Goal: Transaction & Acquisition: Purchase product/service

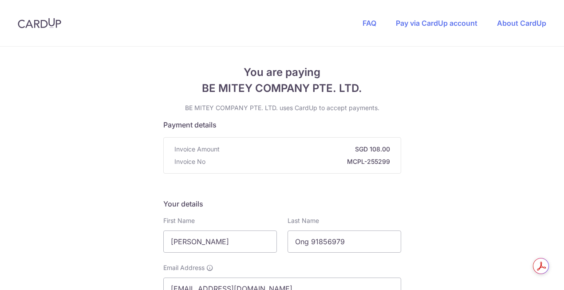
radio input "true"
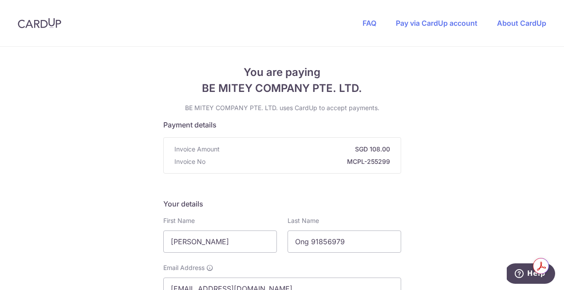
scroll to position [231, 0]
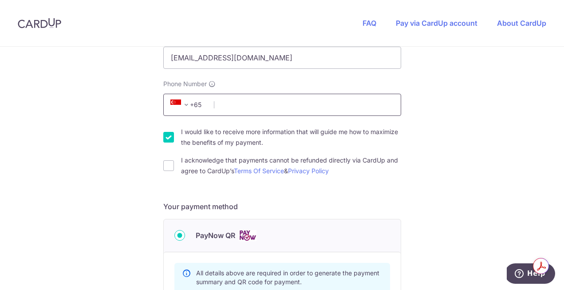
click at [232, 109] on input "Phone Number" at bounding box center [282, 105] width 238 height 22
type input "91856979"
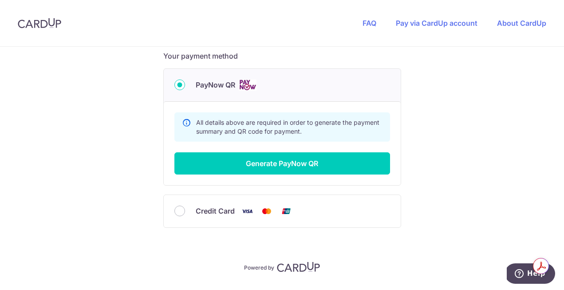
scroll to position [405, 0]
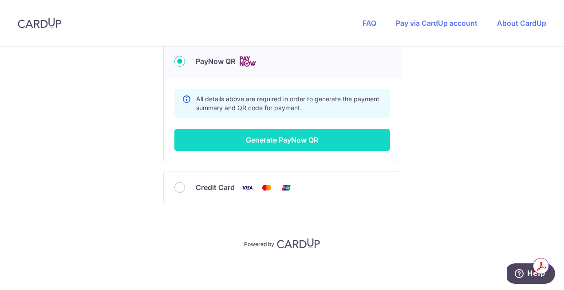
click at [259, 139] on button "Generate PayNow QR" at bounding box center [282, 140] width 216 height 22
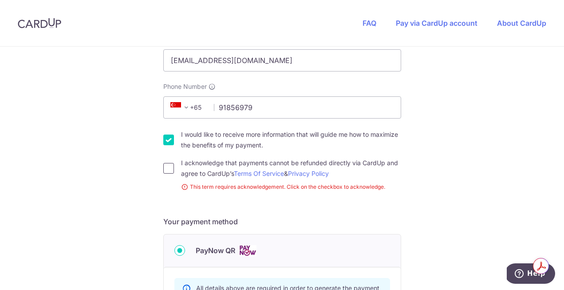
click at [165, 172] on input "I acknowledge that payments cannot be refunded directly via CardUp and agree to…" at bounding box center [168, 168] width 11 height 11
checkbox input "true"
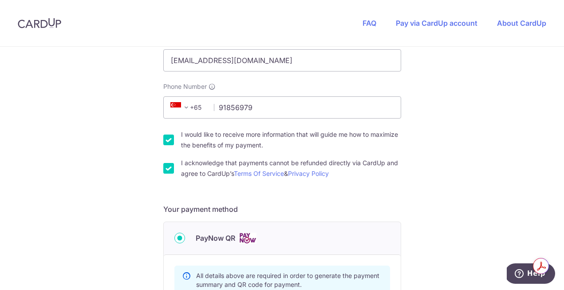
click at [244, 237] on img at bounding box center [248, 238] width 18 height 11
click at [185, 237] on input "PayNow QR" at bounding box center [179, 238] width 11 height 11
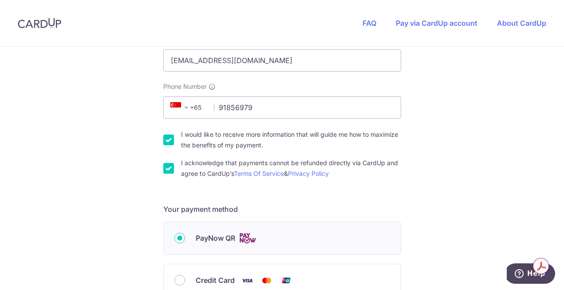
scroll to position [300, 0]
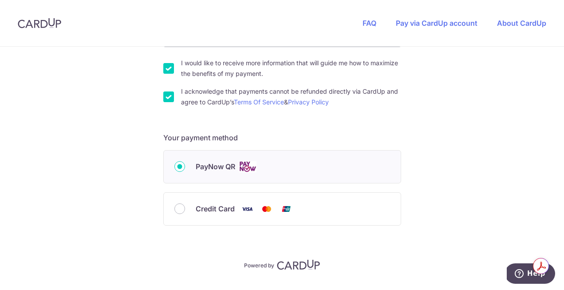
click at [245, 162] on img at bounding box center [248, 166] width 18 height 11
click at [185, 162] on input "PayNow QR" at bounding box center [179, 166] width 11 height 11
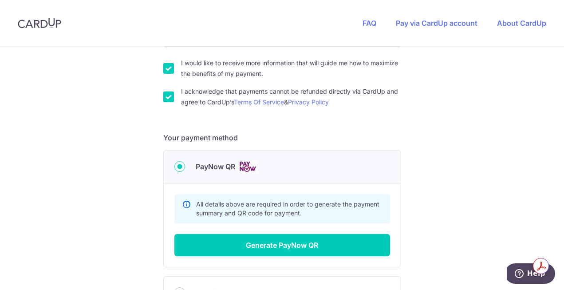
scroll to position [347, 0]
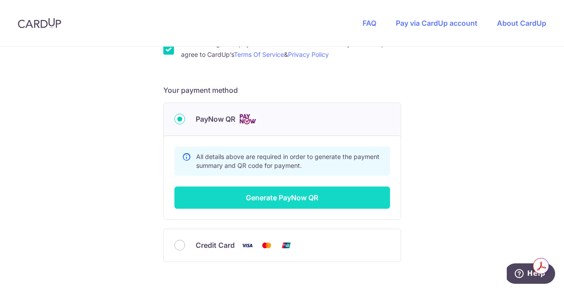
click at [257, 196] on button "Generate PayNow QR" at bounding box center [282, 197] width 216 height 22
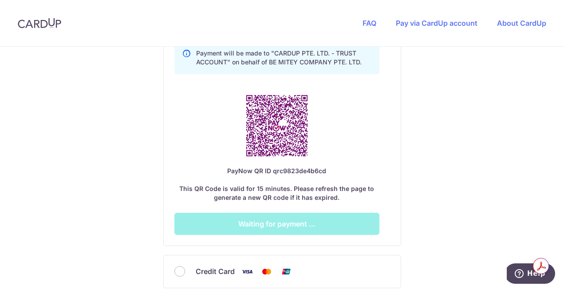
scroll to position [517, 0]
